Goal: Check status: Check status

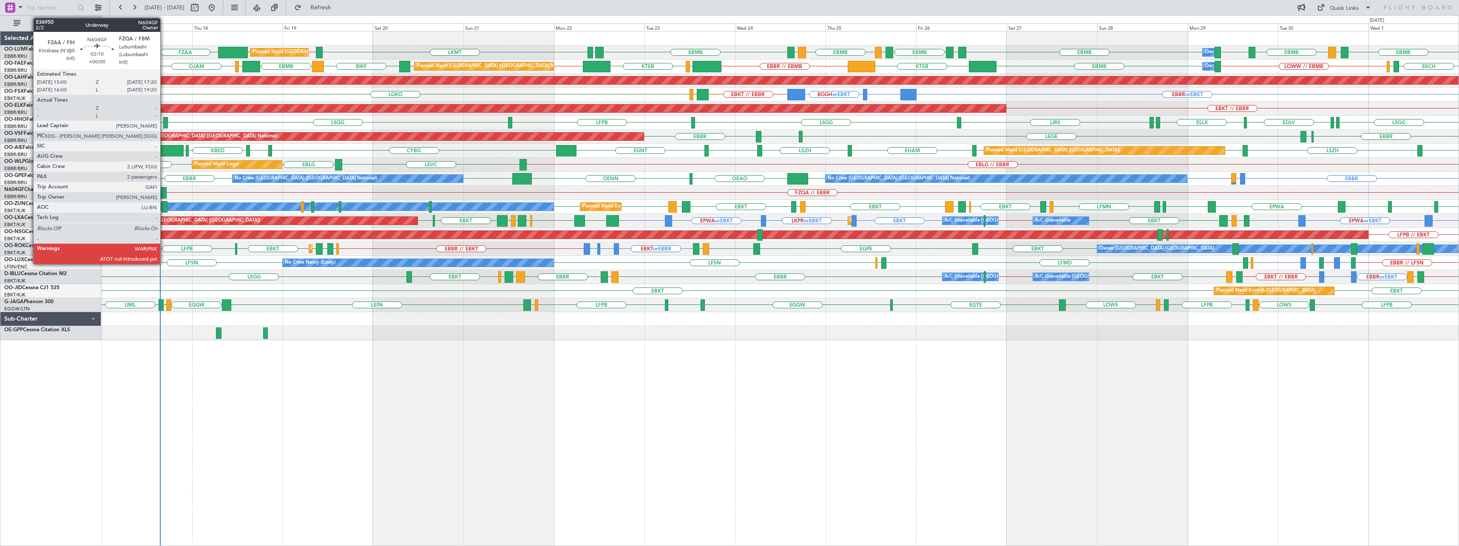
click at [164, 190] on div at bounding box center [162, 192] width 9 height 11
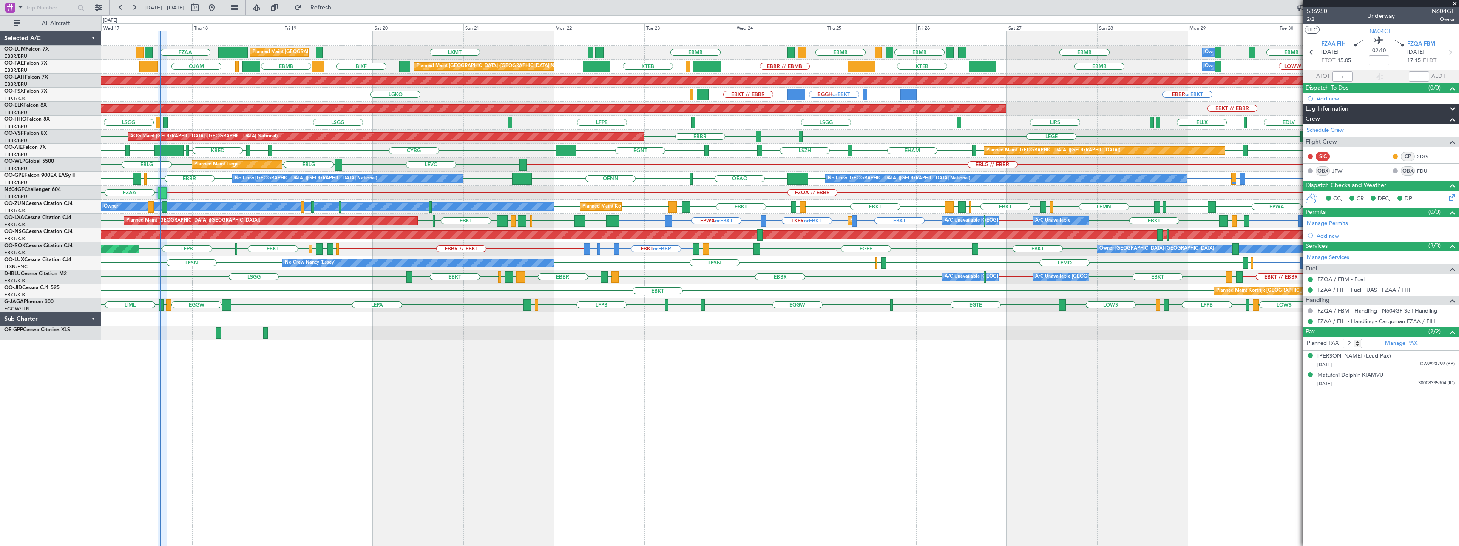
click at [1456, 3] on span at bounding box center [1455, 4] width 9 height 8
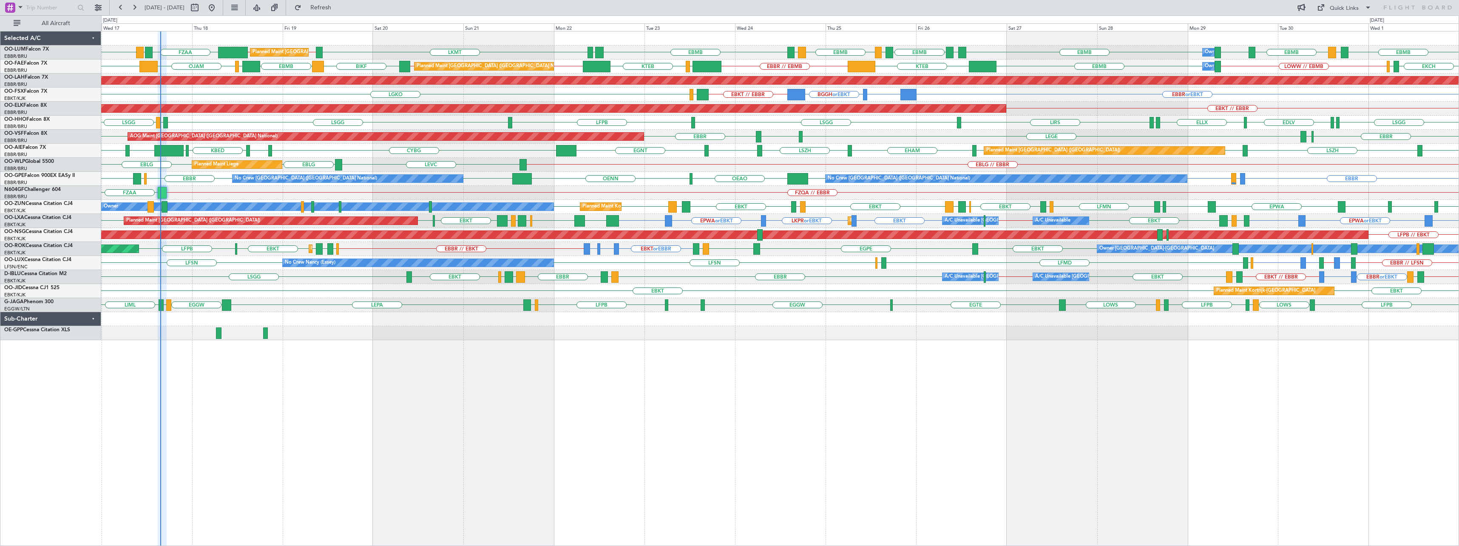
type input "0"
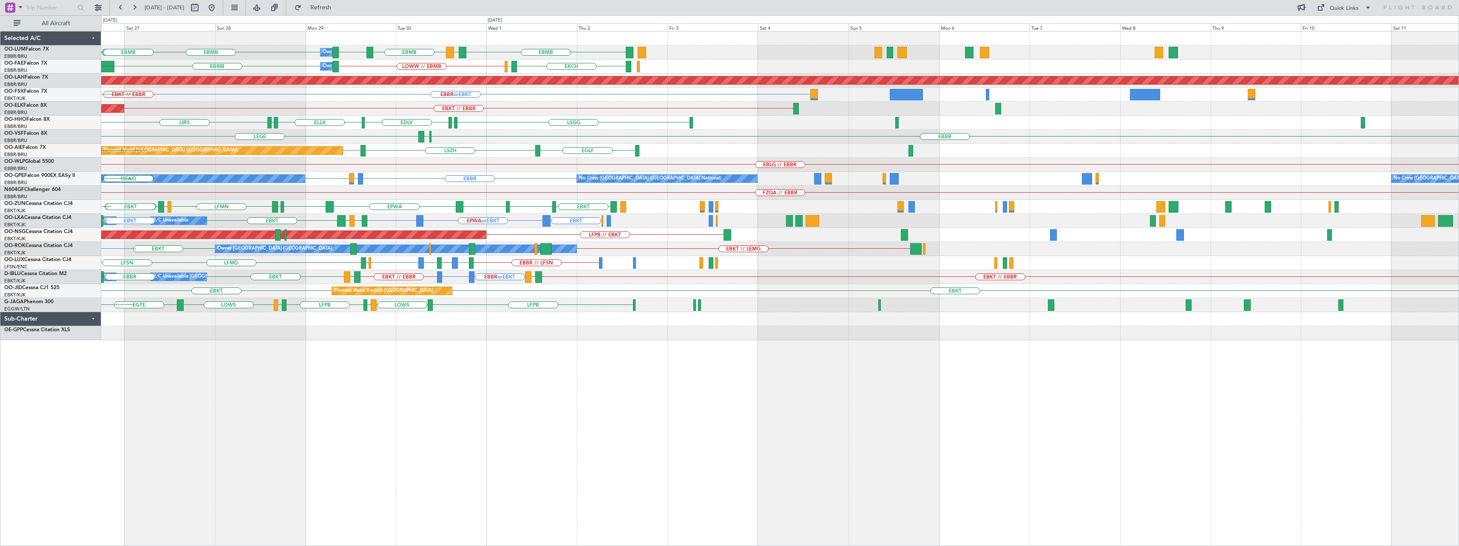
click at [482, 140] on div "EBMB EBMB EBMB LEMD EBMB LOWW Owner [GEOGRAPHIC_DATA] EPRZ EBMB EPRZ EBMB [GEOG…" at bounding box center [780, 185] width 1358 height 309
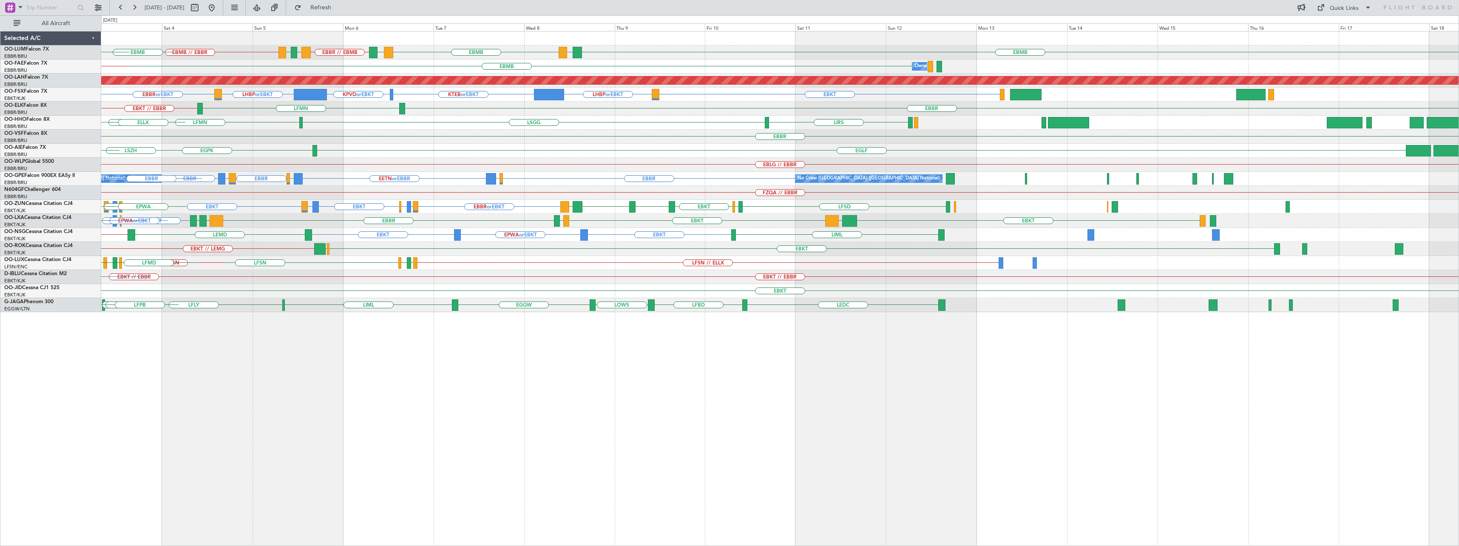
click at [320, 172] on div "EBMB LATI EBMB BKPR EBBR // EBMB LRSB [GEOGRAPHIC_DATA] EBMB // EBBR [GEOGRAPHI…" at bounding box center [780, 171] width 1358 height 281
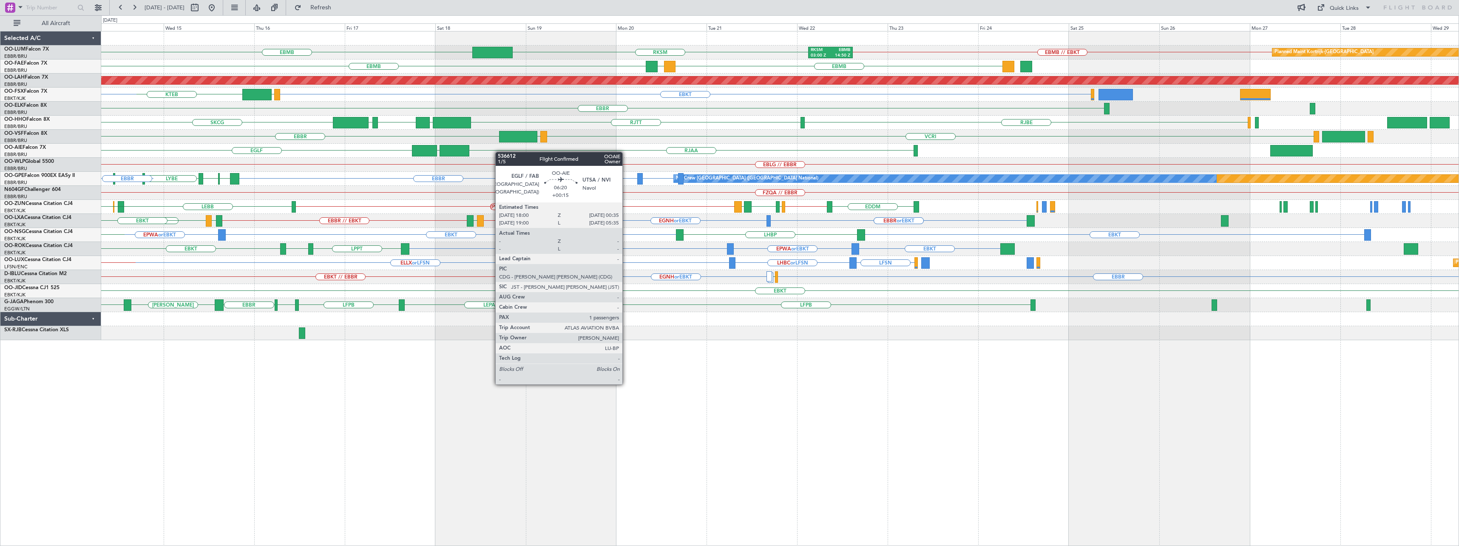
click at [359, 158] on div "RKSM 03:00 Z EBMB 14:50 Z EBMB RKSM EBMB // EBKT Planned Maint [GEOGRAPHIC_DATA…" at bounding box center [780, 185] width 1358 height 309
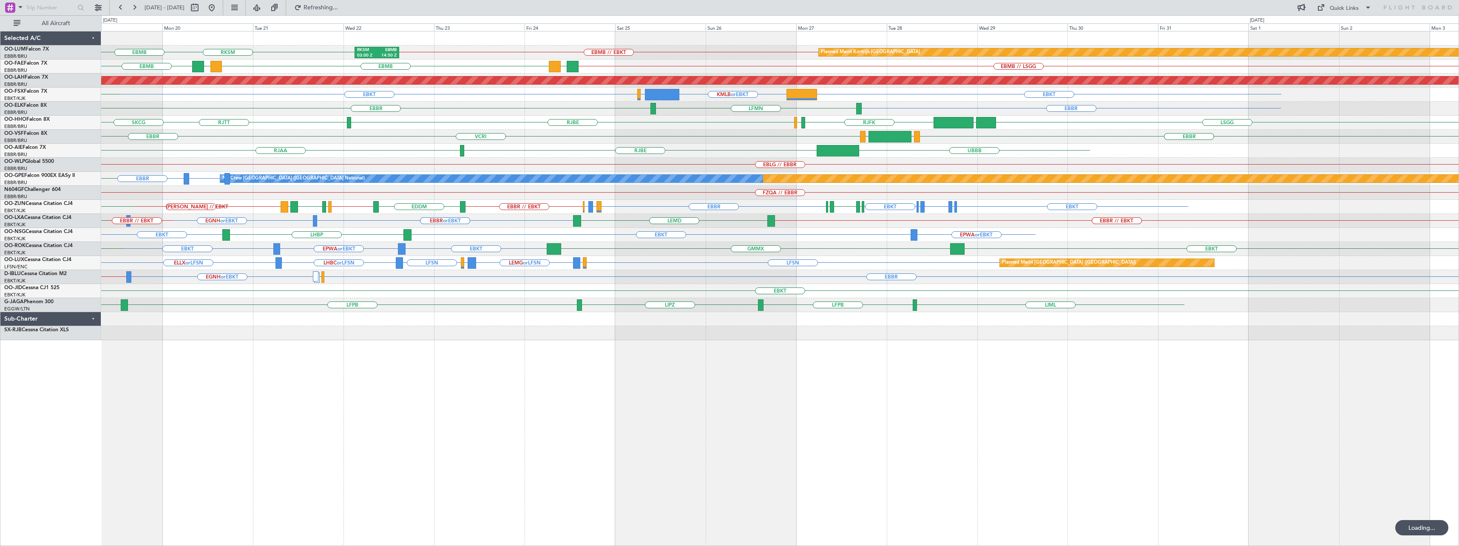
click at [439, 107] on div "RKSM 03:00 Z EBMB 14:50 Z Planned Maint [GEOGRAPHIC_DATA]-[GEOGRAPHIC_DATA] RKS…" at bounding box center [780, 185] width 1358 height 309
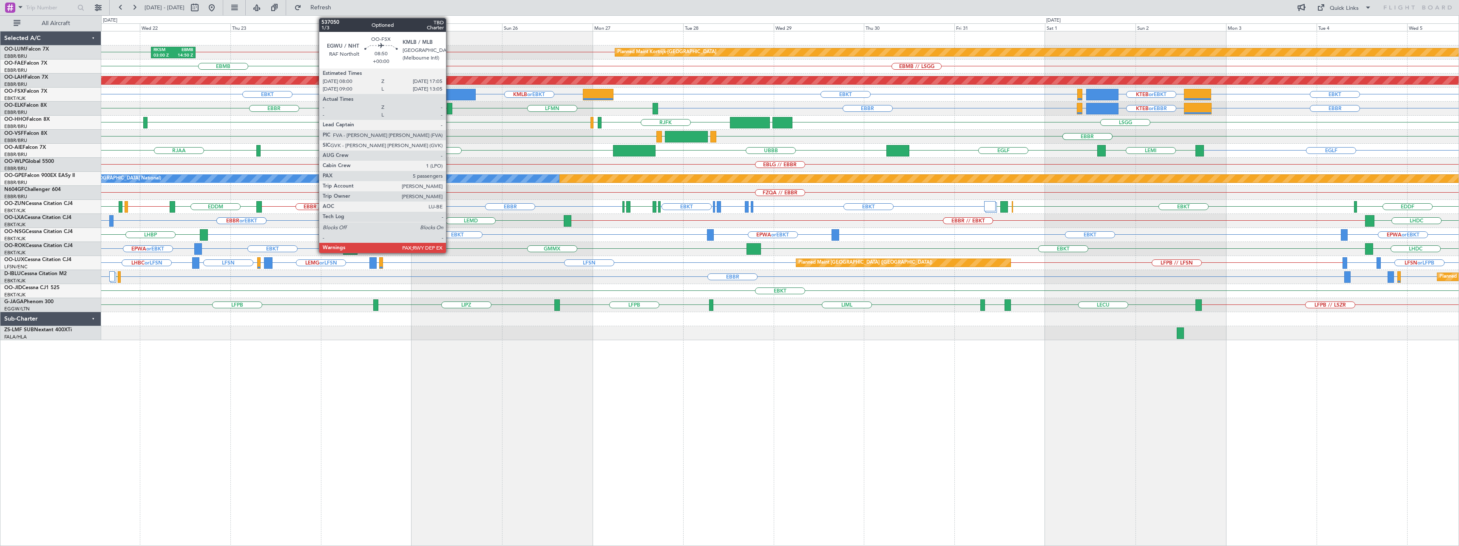
click at [450, 93] on div at bounding box center [458, 94] width 34 height 11
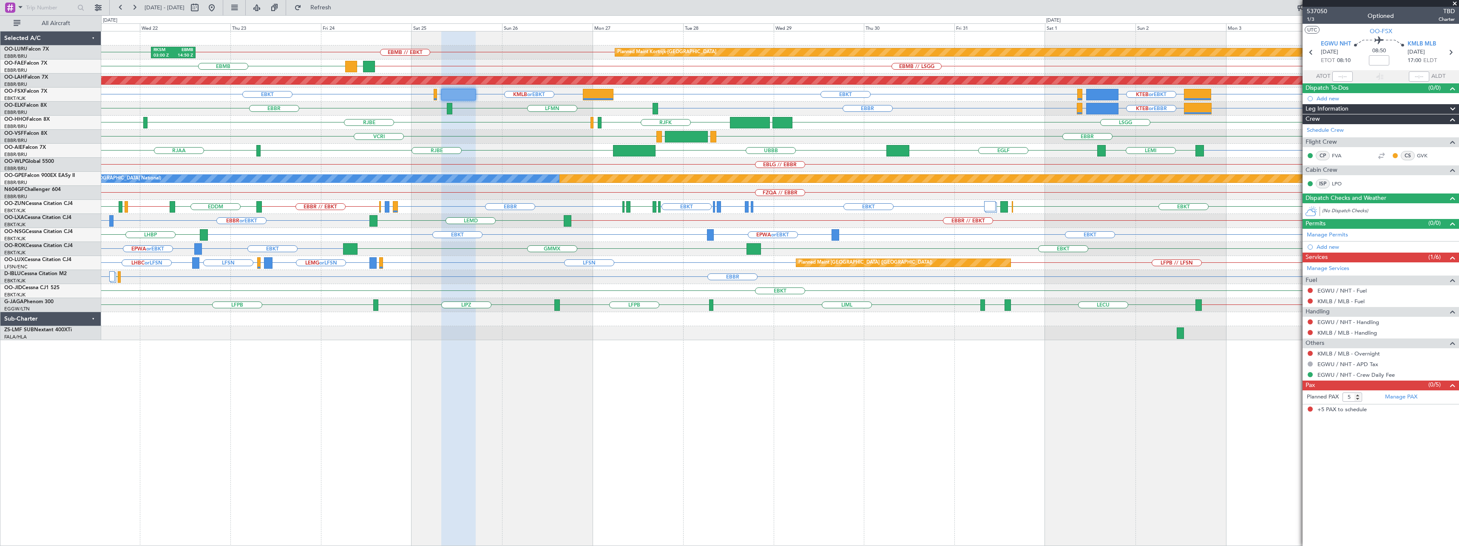
click at [1457, 3] on span at bounding box center [1455, 4] width 9 height 8
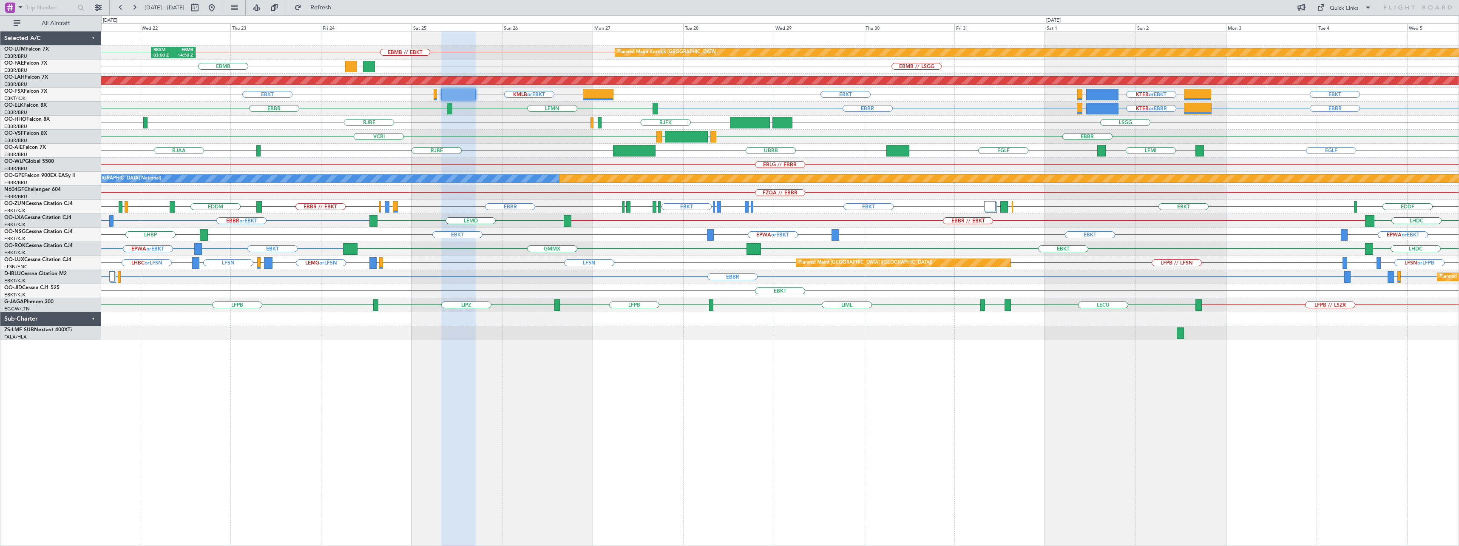
type input "0"
